Goal: Information Seeking & Learning: Learn about a topic

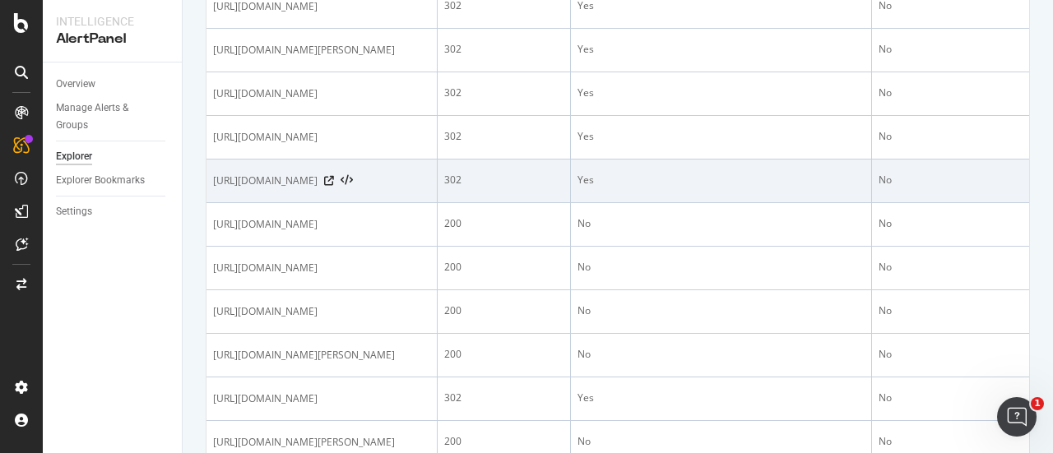
scroll to position [416, 0]
click at [334, 184] on icon at bounding box center [329, 179] width 10 height 10
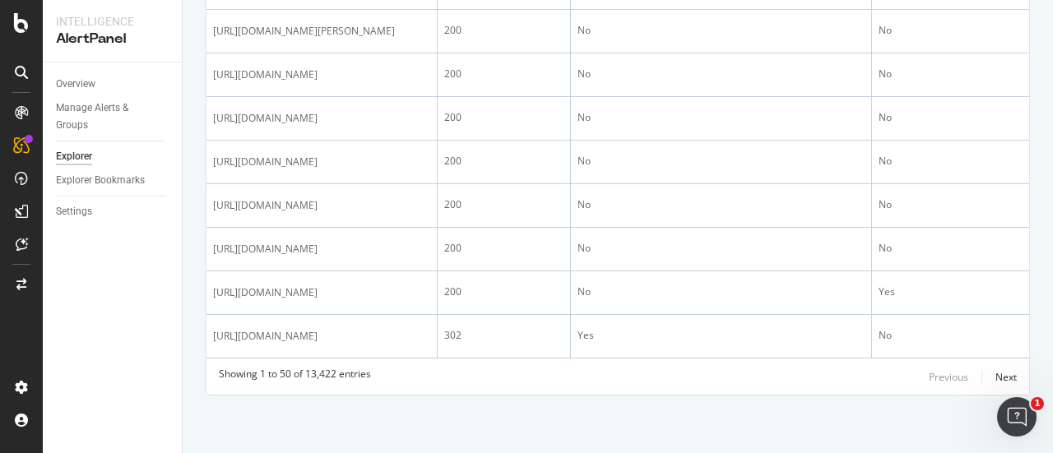
scroll to position [2569, 0]
